Goal: Task Accomplishment & Management: Complete application form

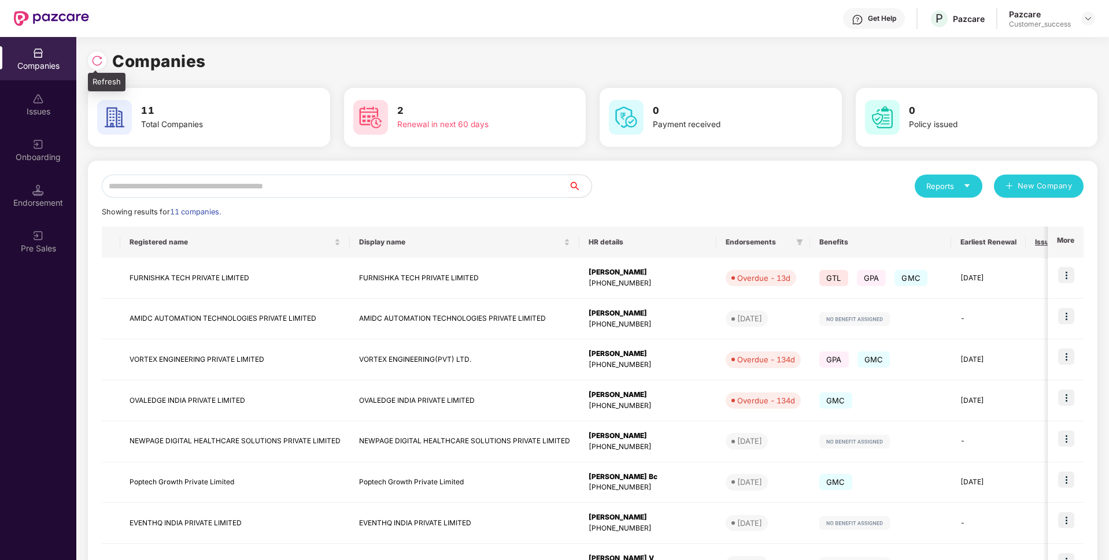
click at [94, 53] on div at bounding box center [97, 60] width 19 height 19
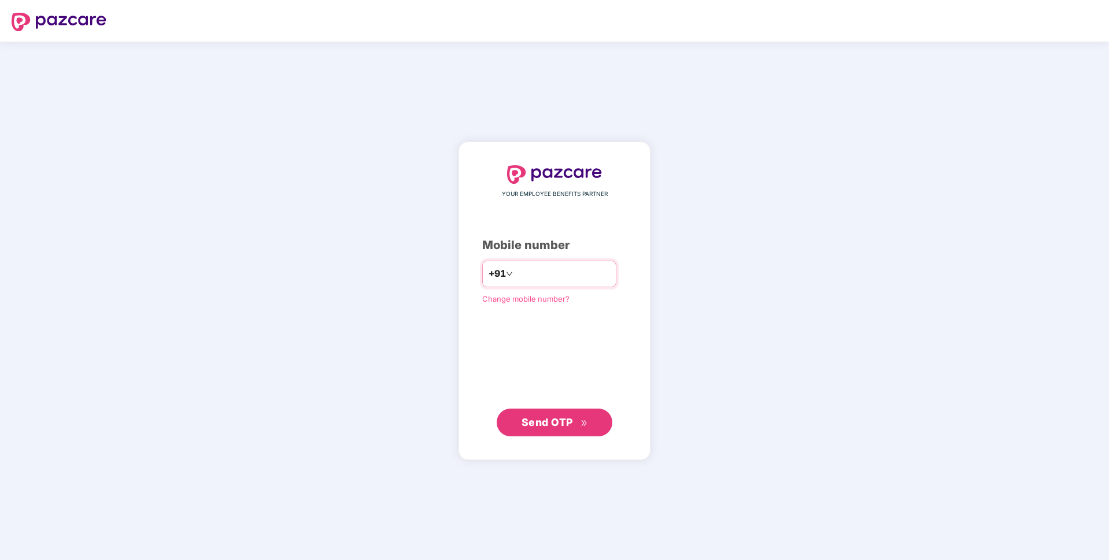
type input "**********"
click at [538, 426] on span "Send OTP" at bounding box center [547, 422] width 51 height 12
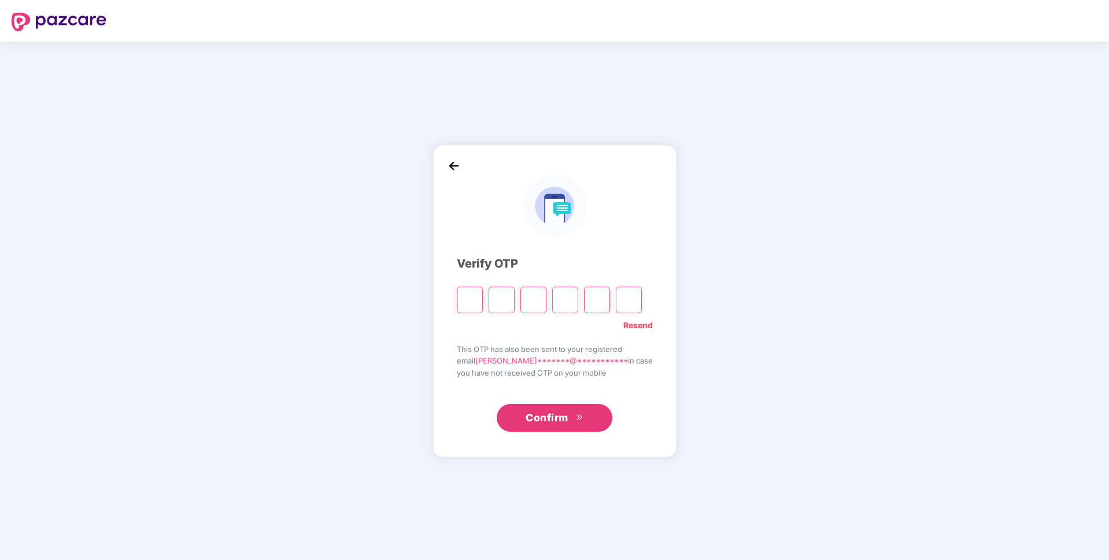
paste input "*"
type input "*"
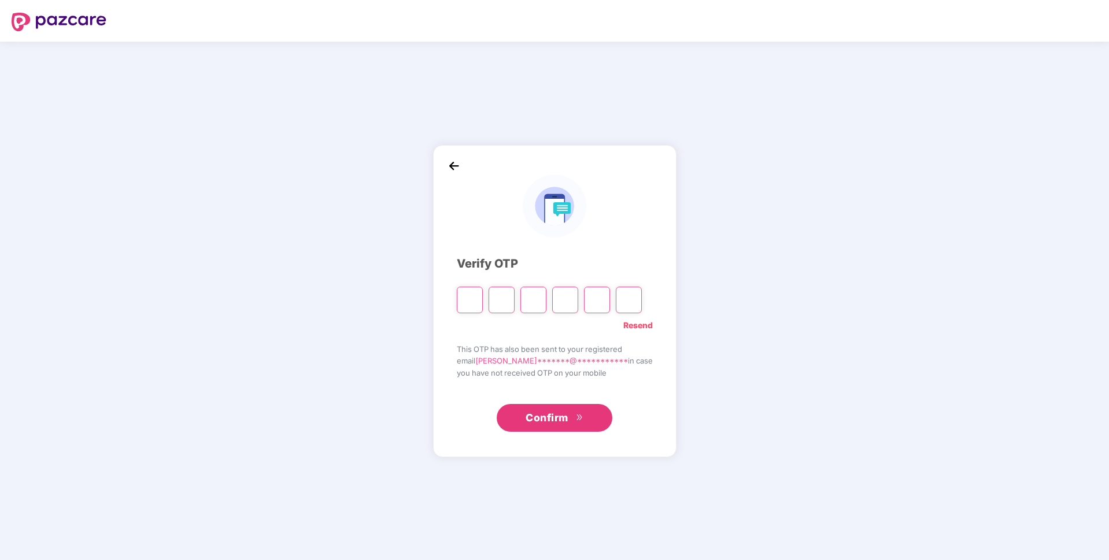
type input "*"
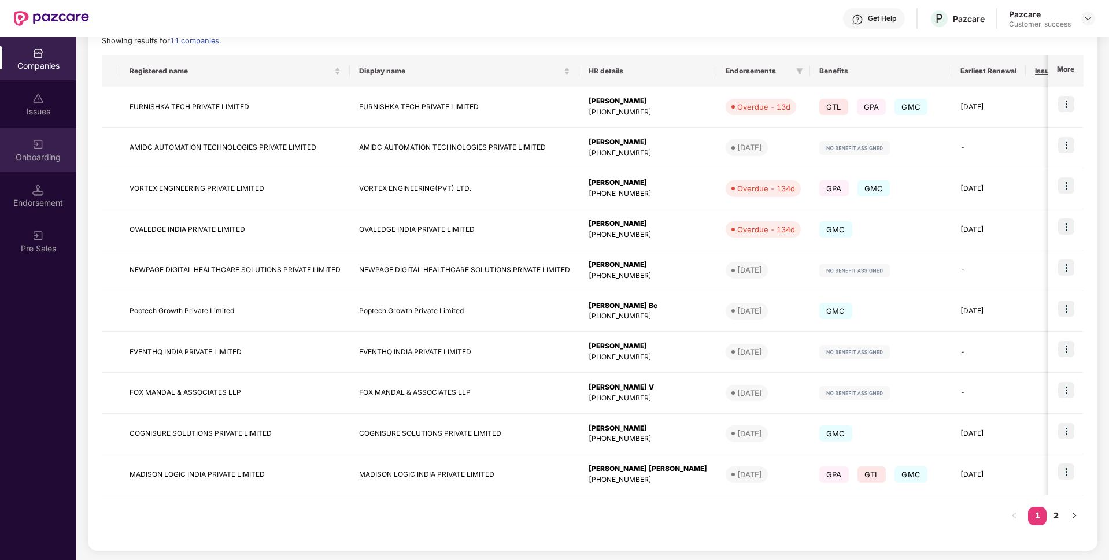
click at [0, 146] on div "Onboarding" at bounding box center [38, 149] width 76 height 43
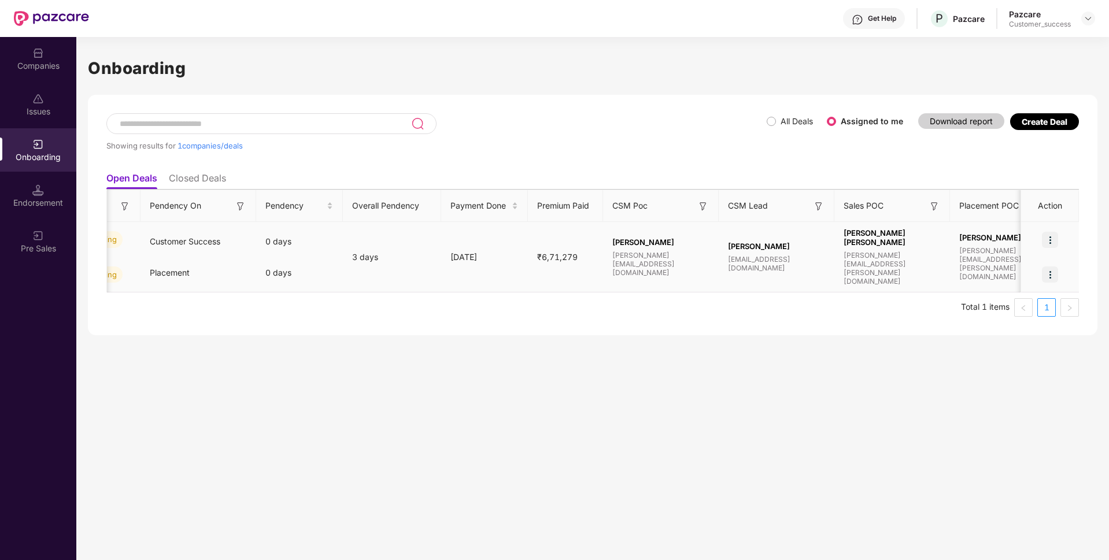
scroll to position [0, 718]
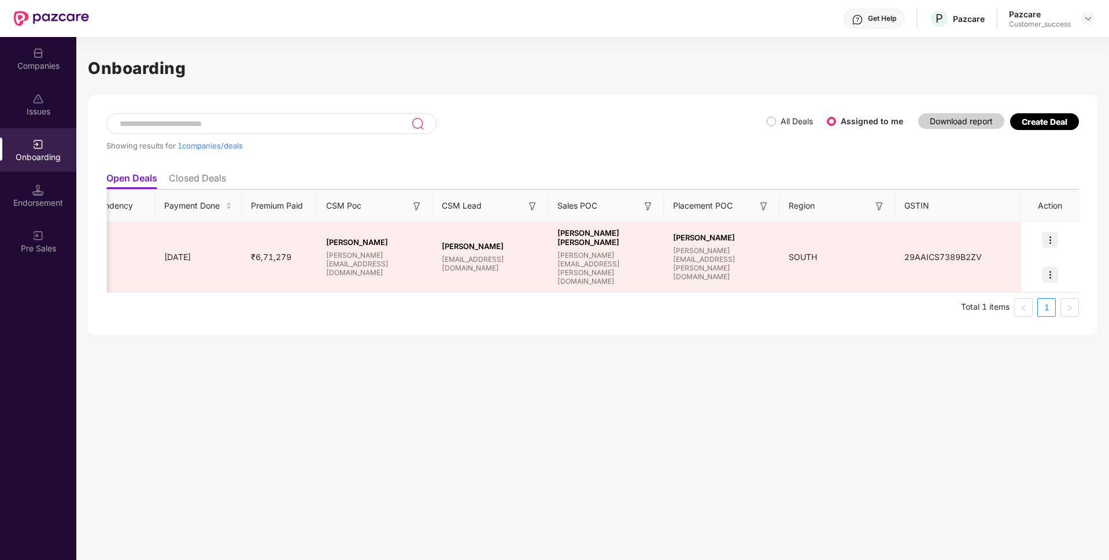
click at [102, 445] on div "Onboarding Showing results for 1 companies/deals All Deals Assigned to me Downl…" at bounding box center [592, 298] width 1033 height 523
click at [0, 42] on div "Companies" at bounding box center [38, 58] width 76 height 43
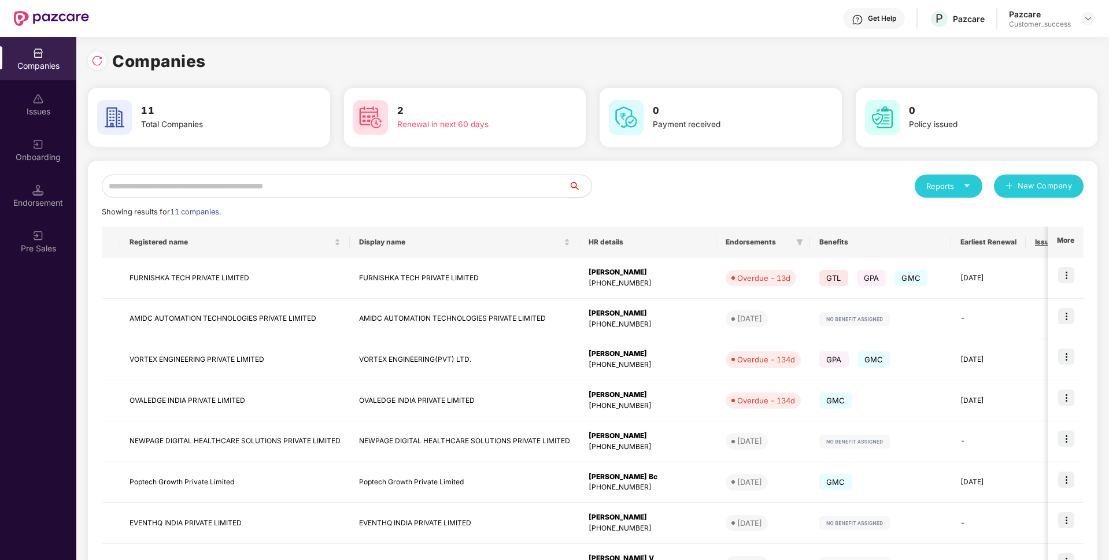
click at [390, 190] on input "text" at bounding box center [335, 186] width 467 height 23
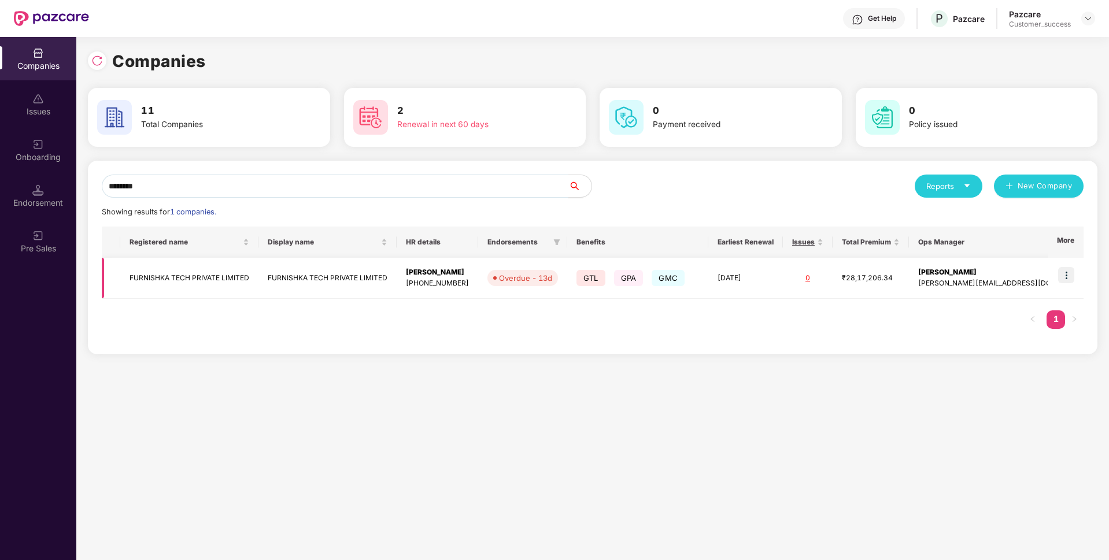
type input "********"
click at [150, 274] on td "FURNISHKA TECH PRIVATE LIMITED" at bounding box center [189, 278] width 138 height 41
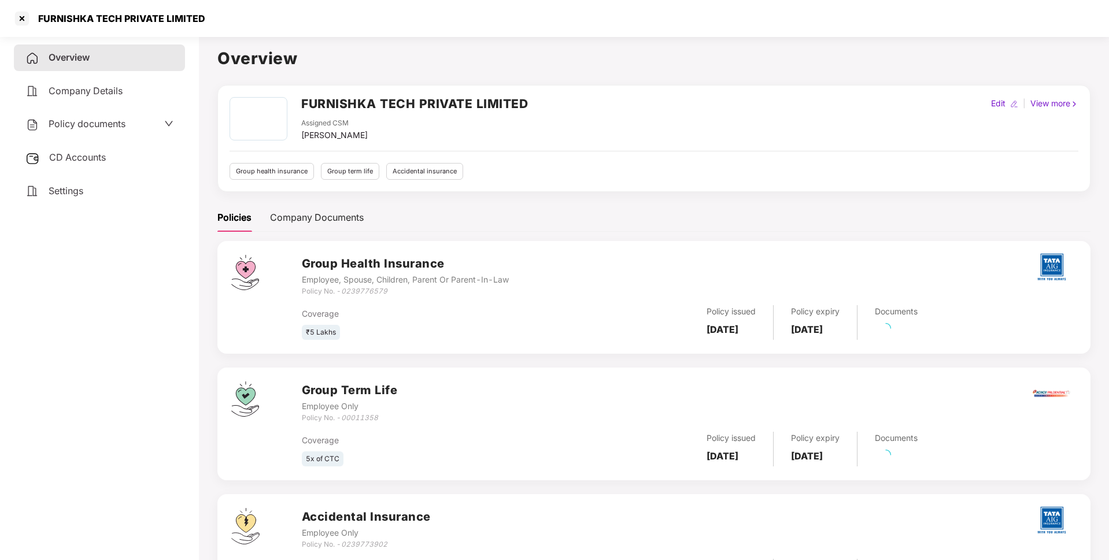
click at [93, 125] on span "Policy documents" at bounding box center [87, 124] width 77 height 12
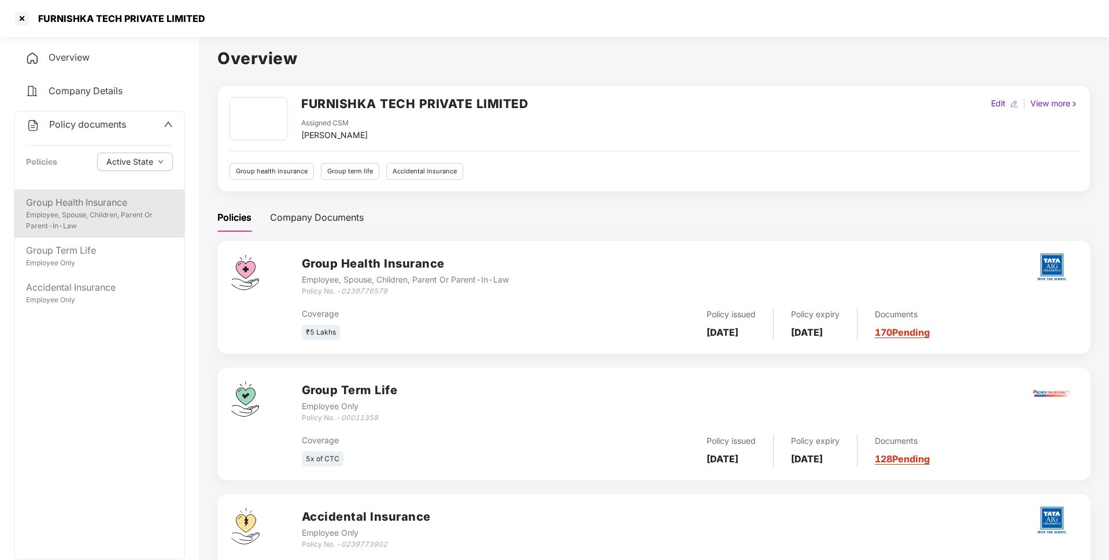
click at [92, 210] on div "Employee, Spouse, Children, Parent Or Parent-In-Law" at bounding box center [99, 221] width 147 height 22
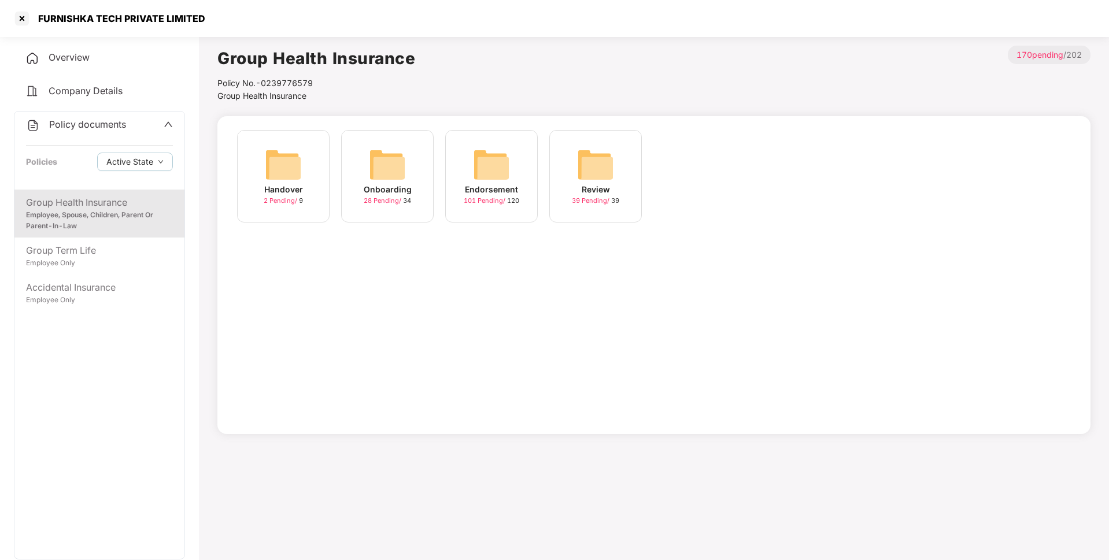
click at [396, 198] on span "28 Pending /" at bounding box center [383, 201] width 39 height 8
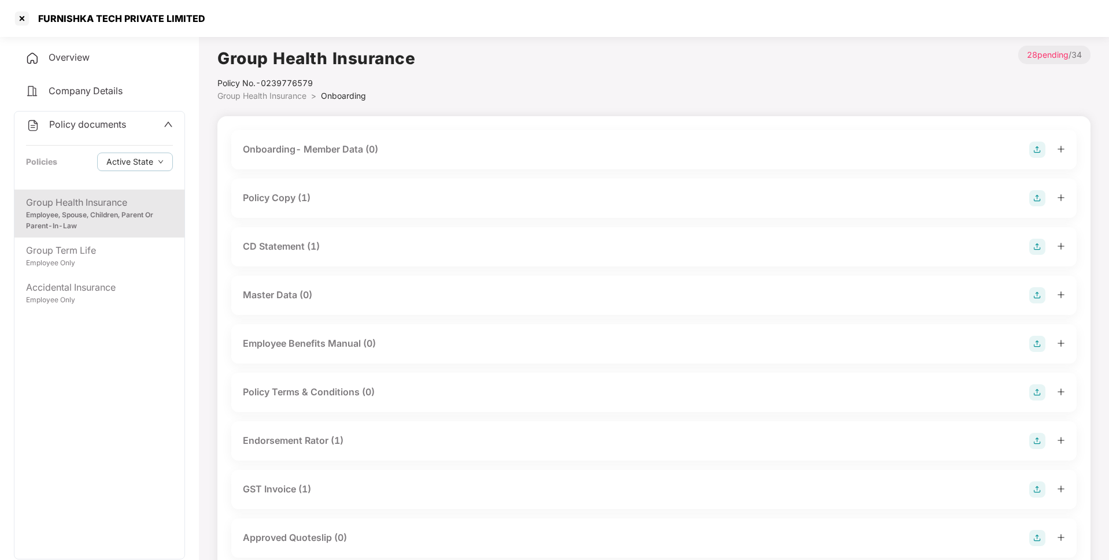
click at [290, 193] on div "Policy Copy (1)" at bounding box center [277, 198] width 68 height 14
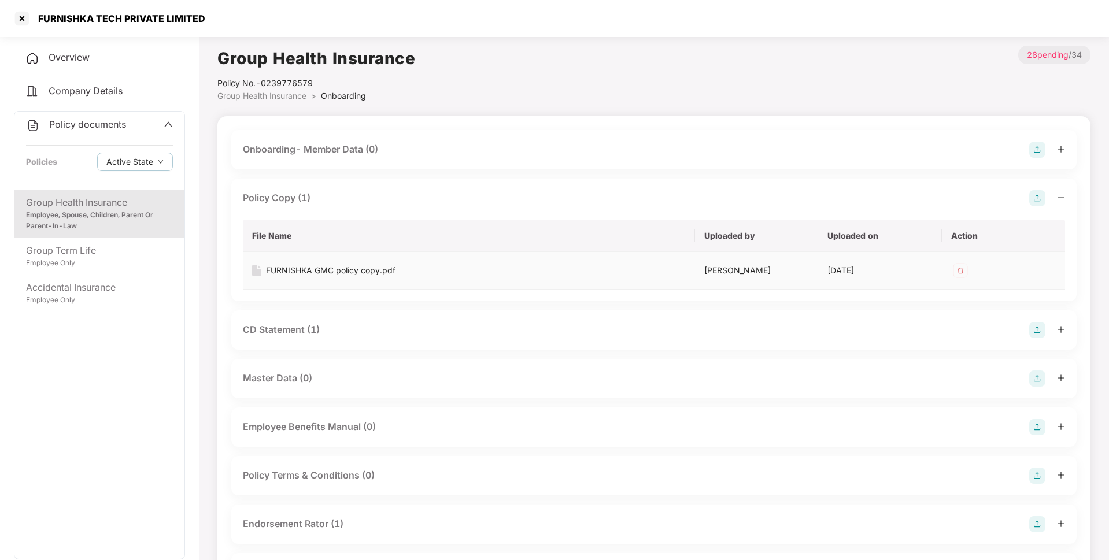
click at [321, 271] on div "FURNISHKA GMC policy copy.pdf" at bounding box center [331, 270] width 130 height 13
click at [104, 238] on div "Group Term Life Employee Only" at bounding box center [99, 256] width 170 height 37
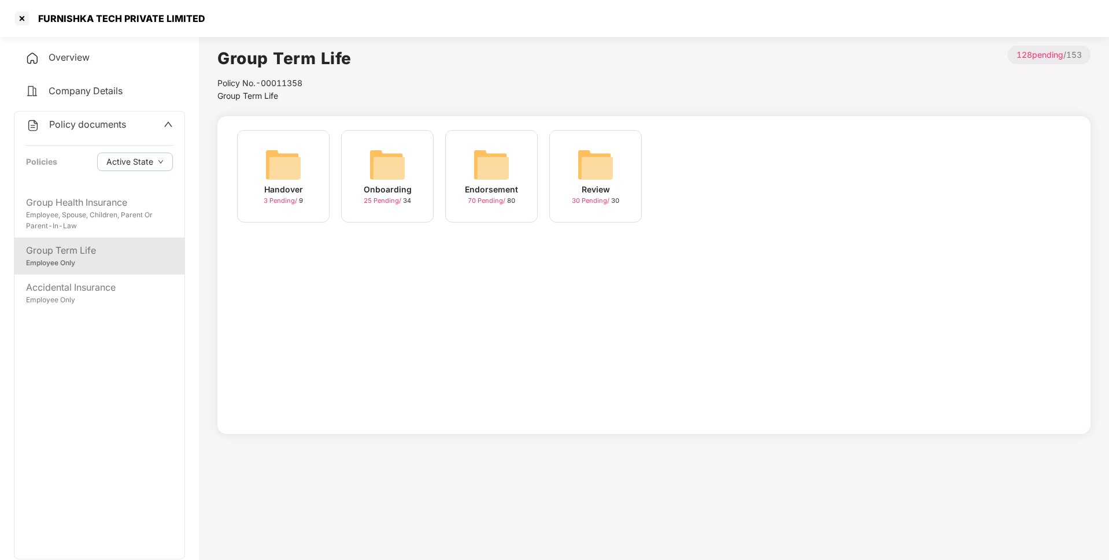
click at [398, 173] on img at bounding box center [387, 164] width 37 height 37
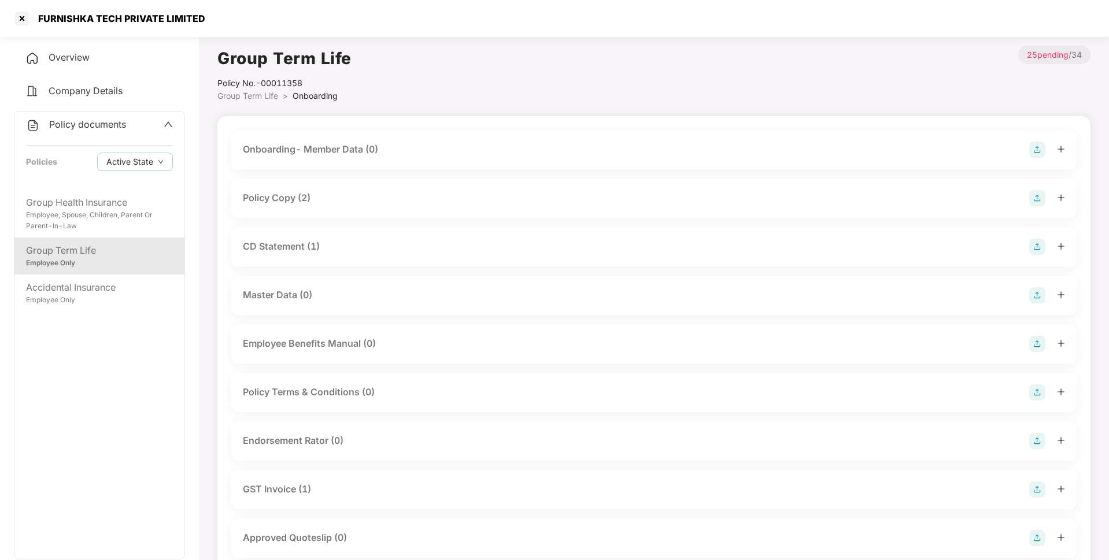
click at [298, 198] on div "Policy Copy (2)" at bounding box center [277, 198] width 68 height 14
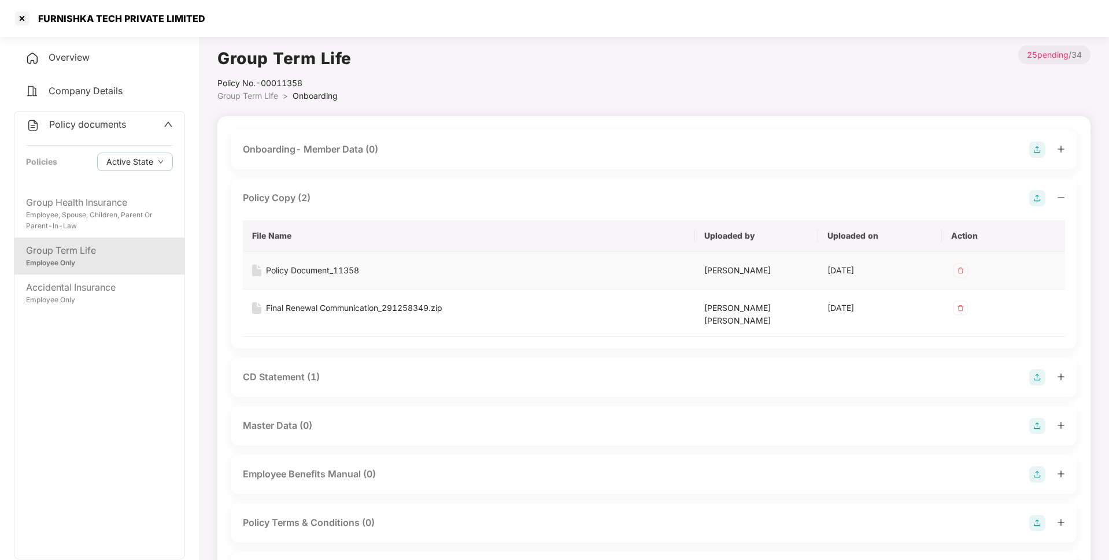
click at [309, 264] on td "Policy Document_11358" at bounding box center [469, 271] width 452 height 38
click at [309, 274] on div "Policy Document_11358" at bounding box center [312, 270] width 93 height 13
click at [123, 293] on div "Accidental Insurance" at bounding box center [99, 287] width 147 height 14
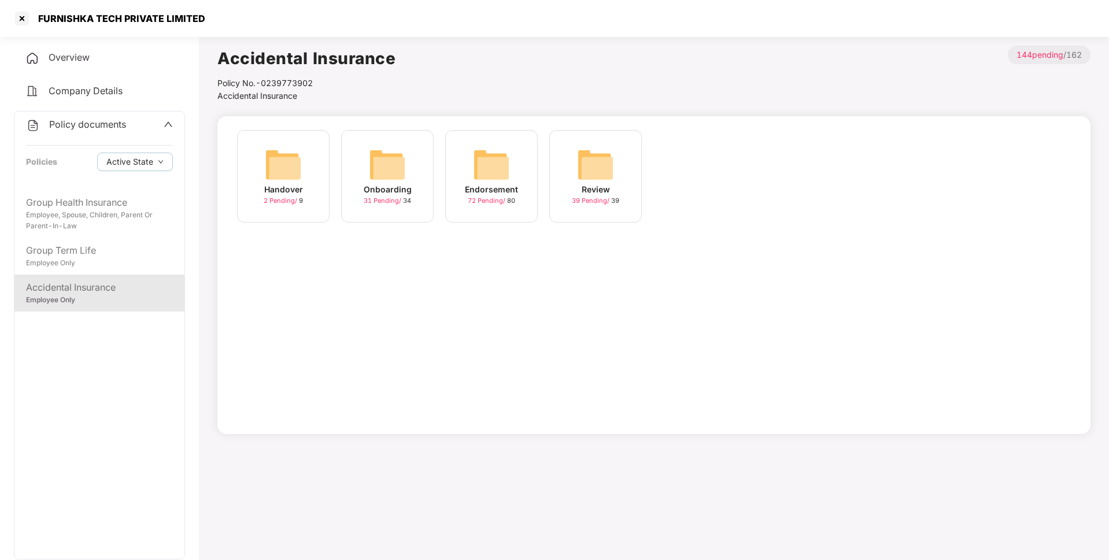
click at [386, 204] on span "31 Pending /" at bounding box center [383, 201] width 39 height 8
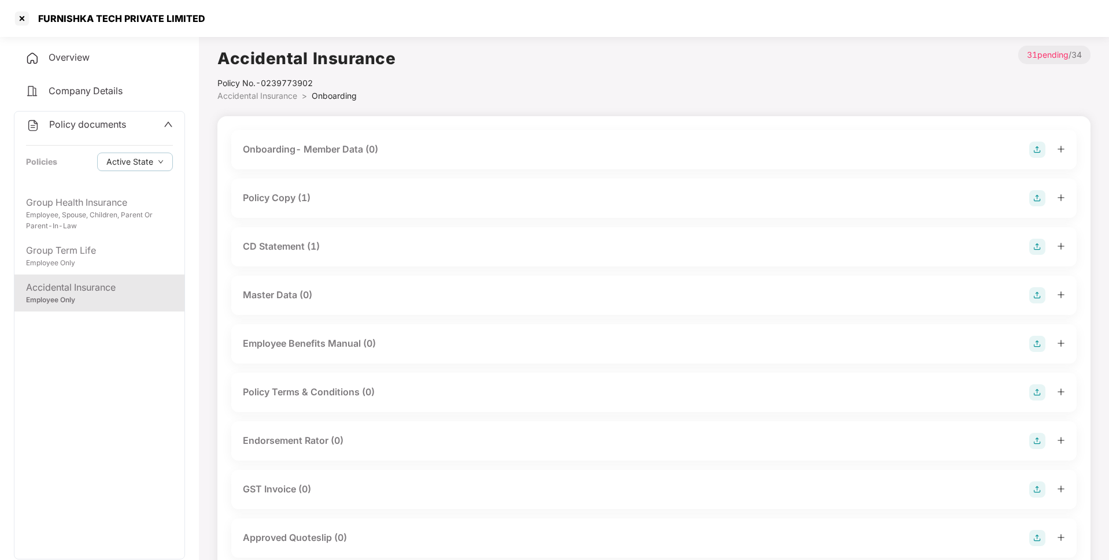
click at [302, 195] on div "Policy Copy (1)" at bounding box center [277, 198] width 68 height 14
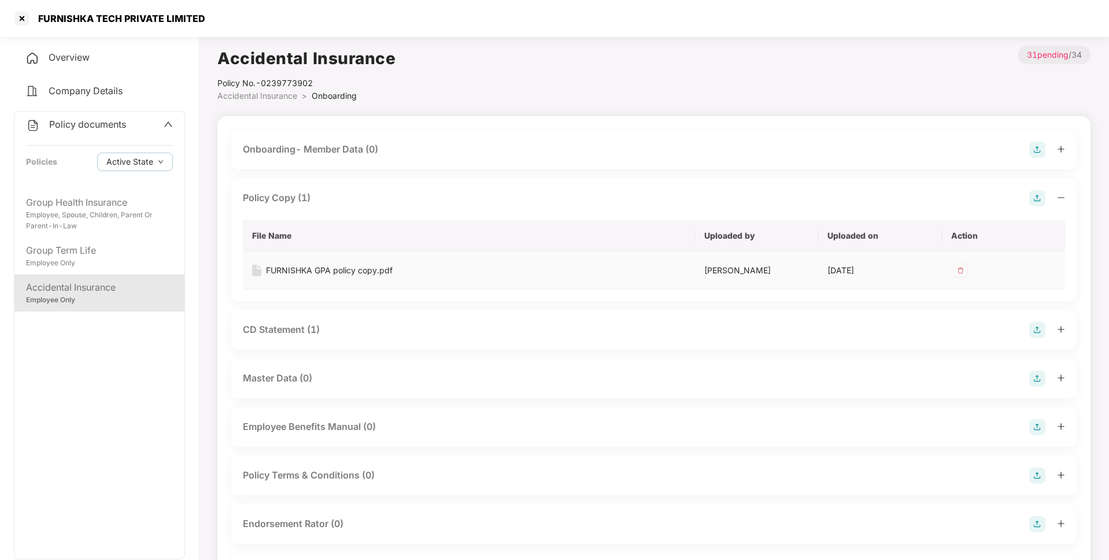
click at [343, 272] on div "FURNISHKA GPA policy copy.pdf" at bounding box center [329, 270] width 127 height 13
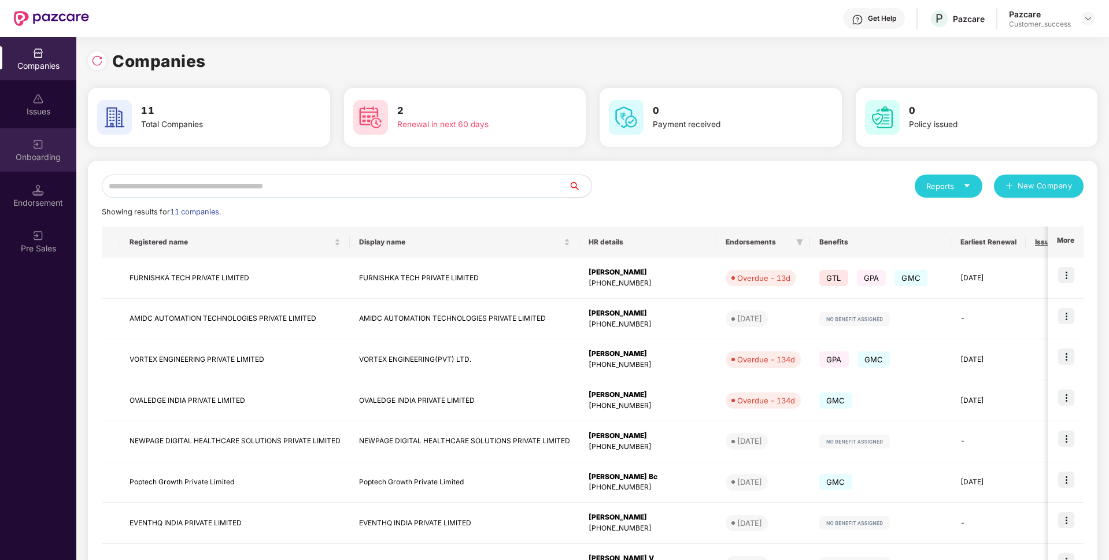
click at [1, 158] on div "Onboarding" at bounding box center [38, 157] width 76 height 12
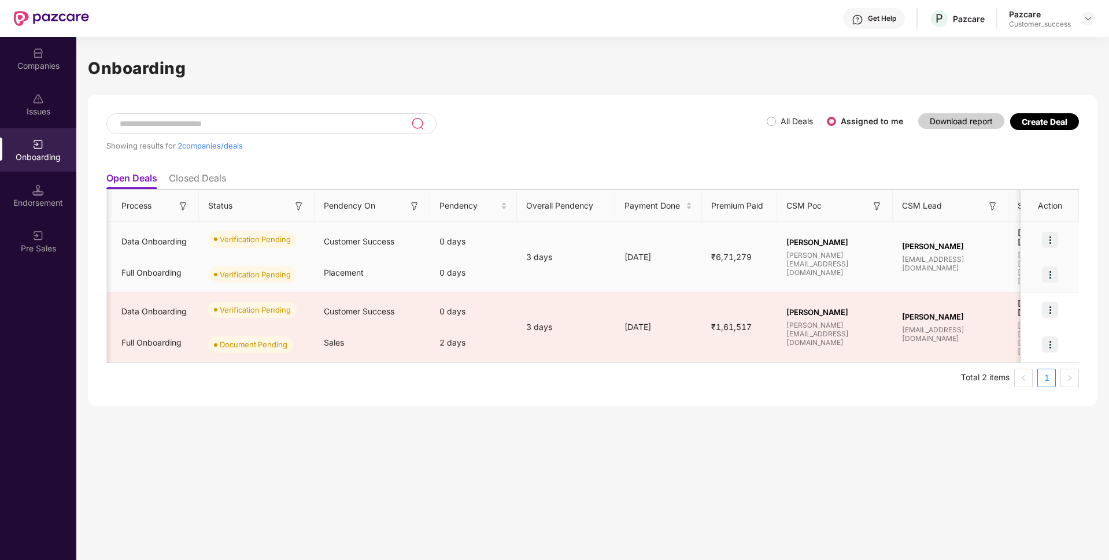
scroll to position [0, 260]
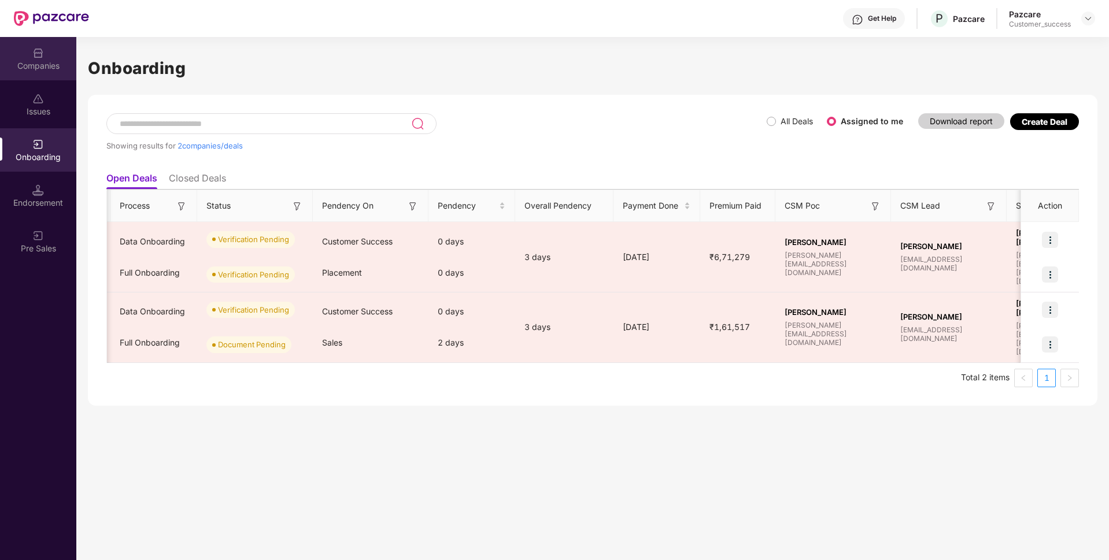
click at [17, 77] on div "Companies" at bounding box center [38, 58] width 76 height 43
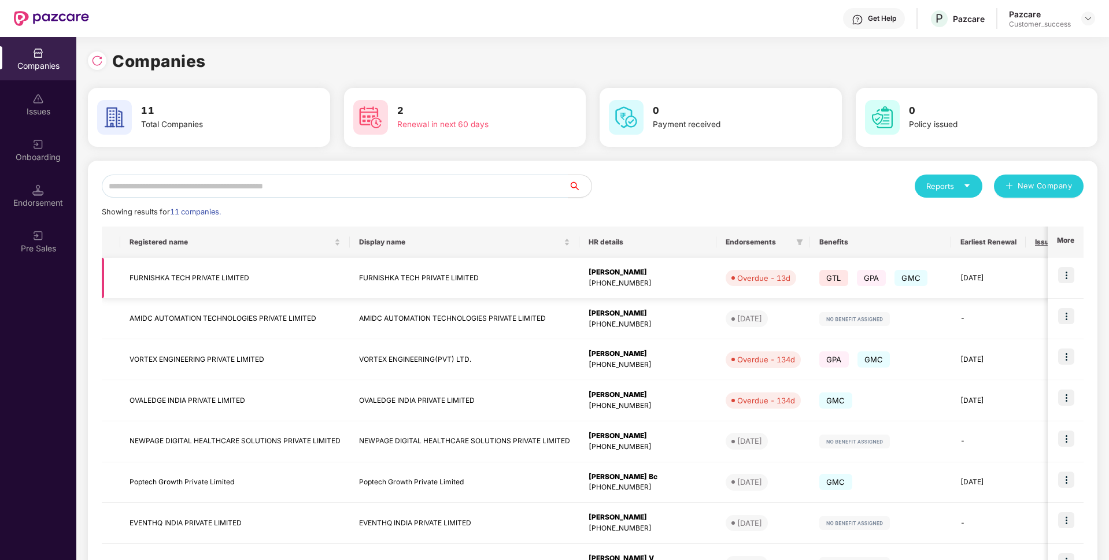
click at [1071, 269] on img at bounding box center [1066, 275] width 16 height 16
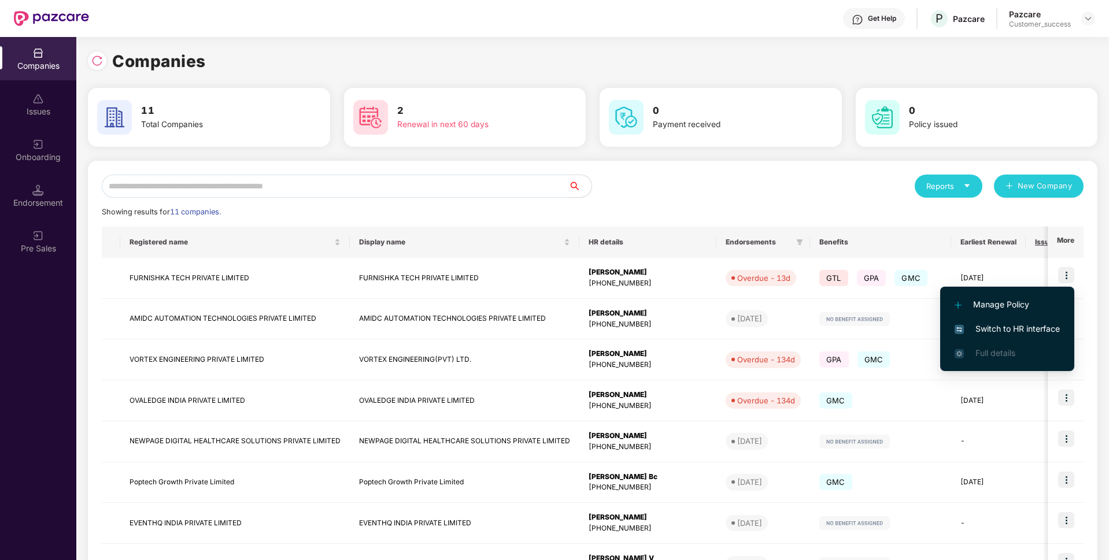
click at [1013, 327] on span "Switch to HR interface" at bounding box center [1007, 329] width 105 height 13
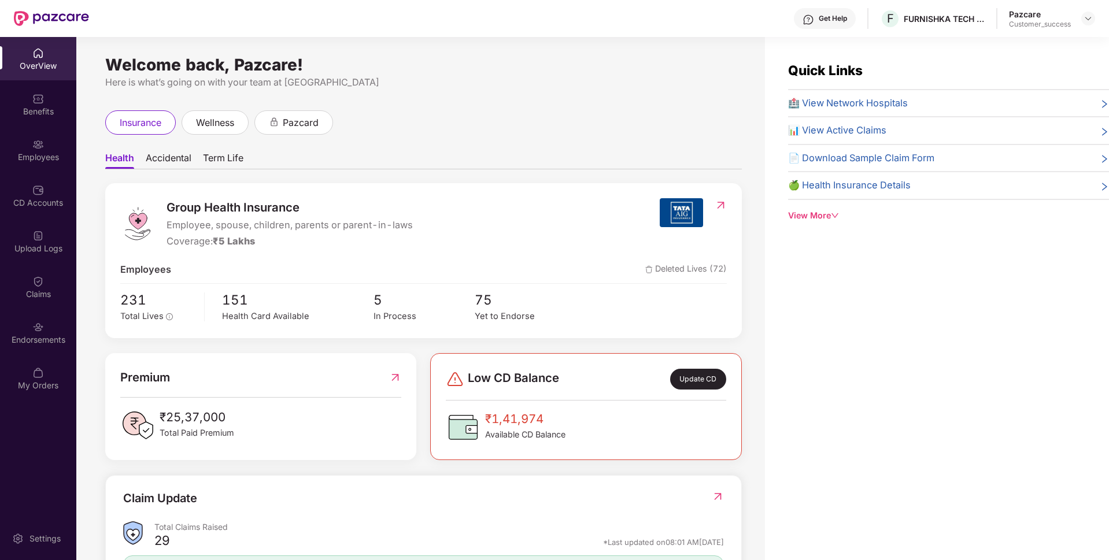
click at [5, 162] on div "Employees" at bounding box center [38, 157] width 76 height 12
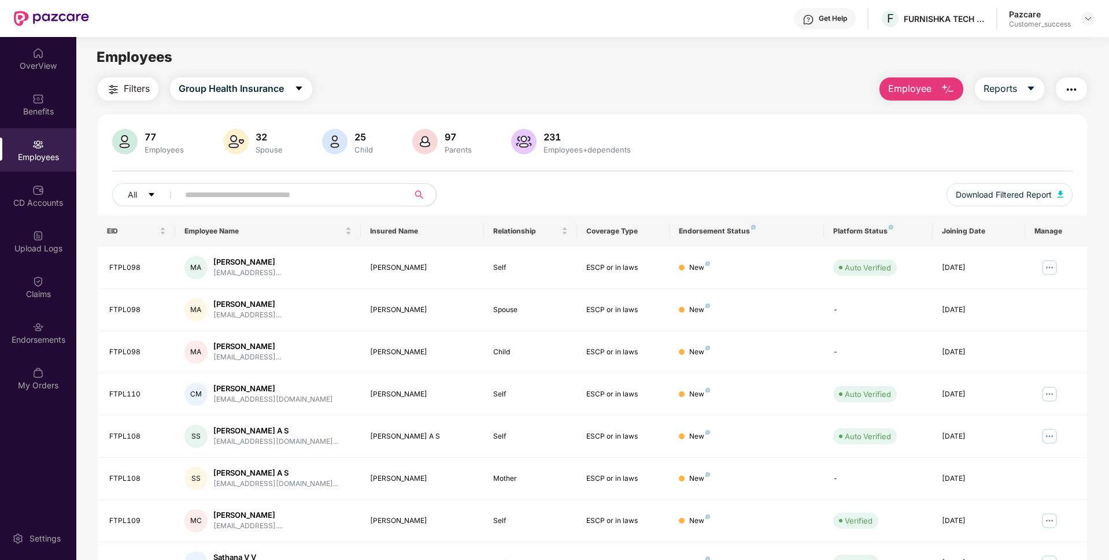
click at [937, 85] on button "Employee" at bounding box center [921, 88] width 84 height 23
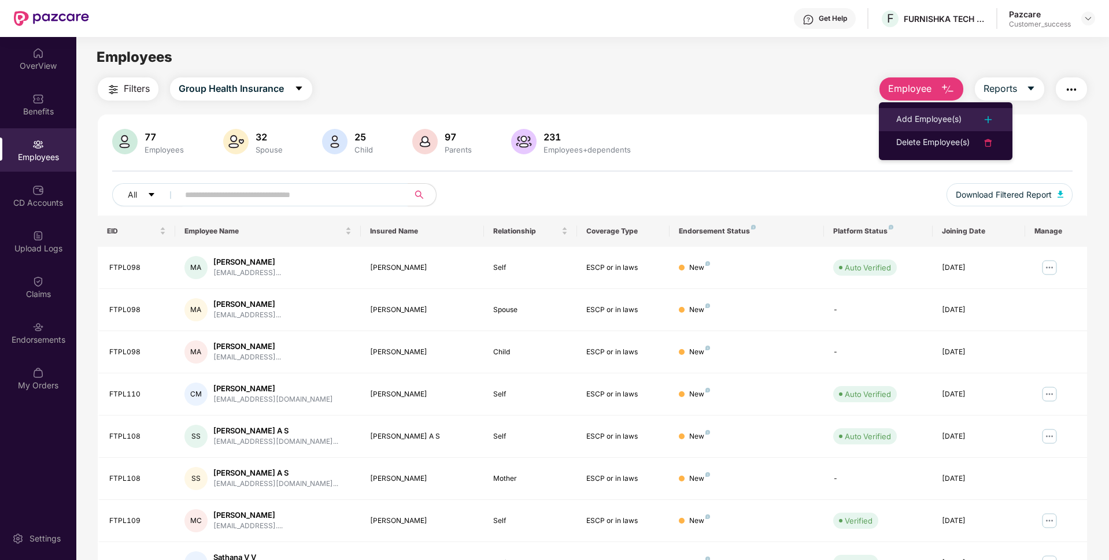
click at [932, 118] on div "Add Employee(s)" at bounding box center [928, 120] width 65 height 14
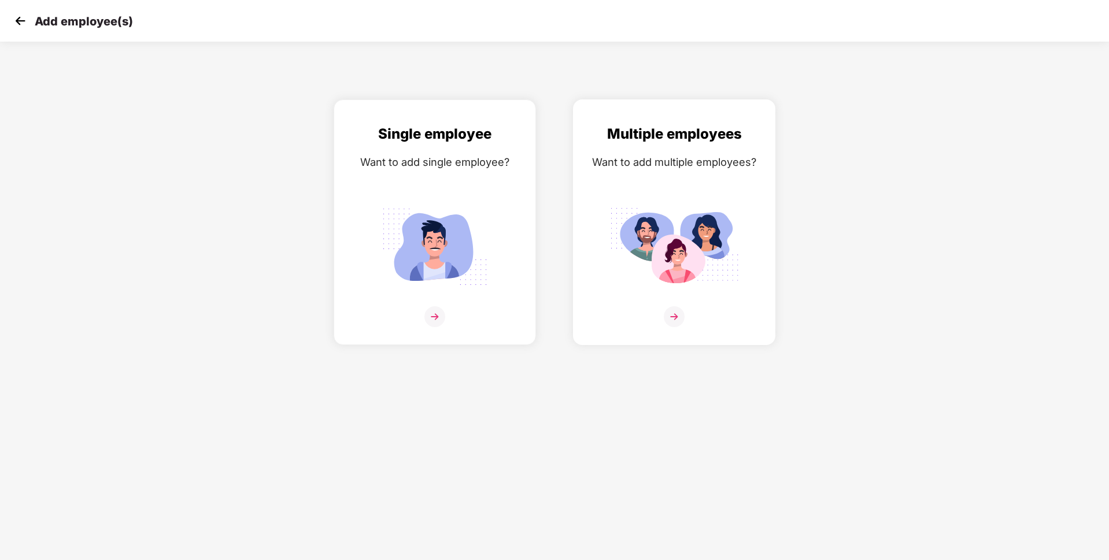
click at [672, 319] on img at bounding box center [674, 316] width 21 height 21
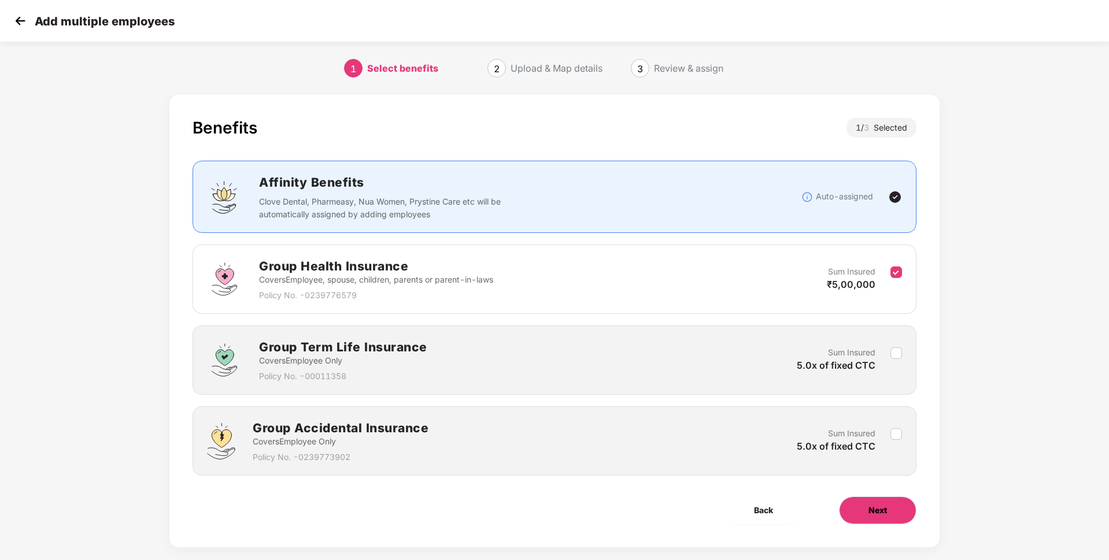
click at [865, 516] on button "Next" at bounding box center [877, 511] width 77 height 28
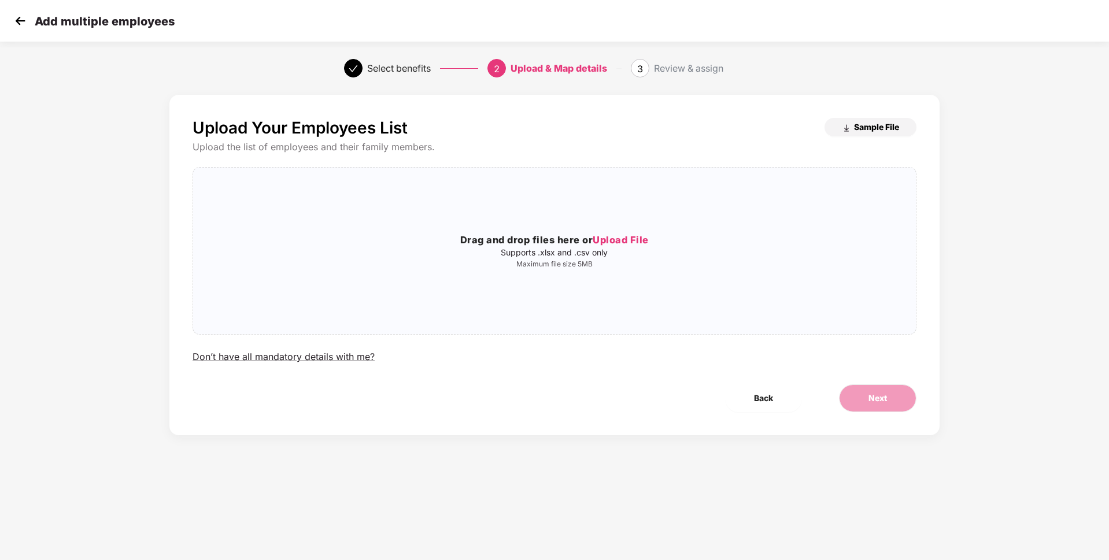
click at [896, 124] on span "Sample File" at bounding box center [876, 126] width 45 height 11
click at [24, 321] on div "Upload Your Employees List Sample File Upload the list of employees and their f…" at bounding box center [554, 276] width 1109 height 375
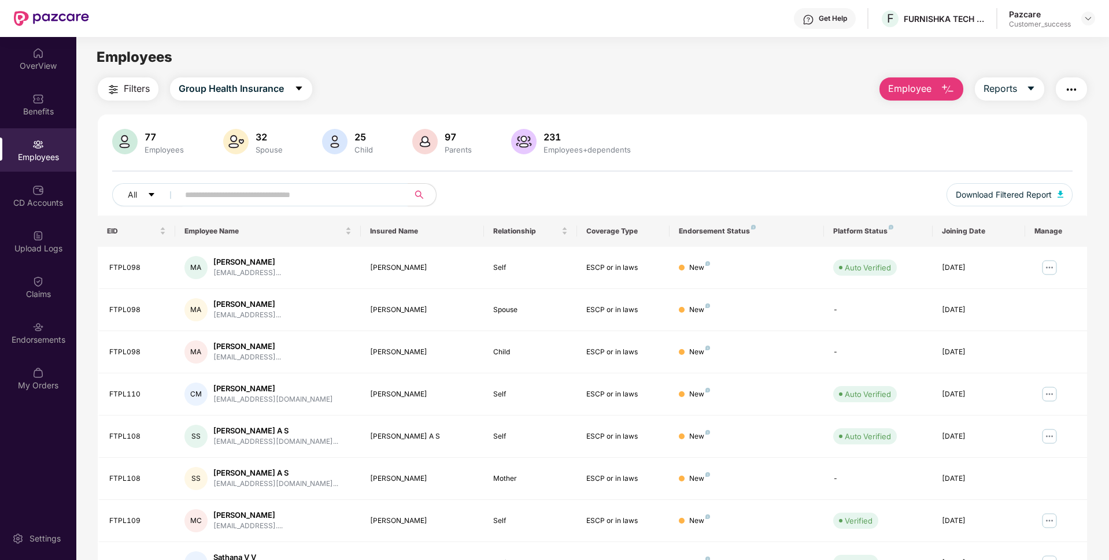
click at [61, 427] on div "OverView Benefits Employees CD Accounts Upload Logs Claims Endorsements My Orde…" at bounding box center [38, 298] width 76 height 523
